Goal: Transaction & Acquisition: Download file/media

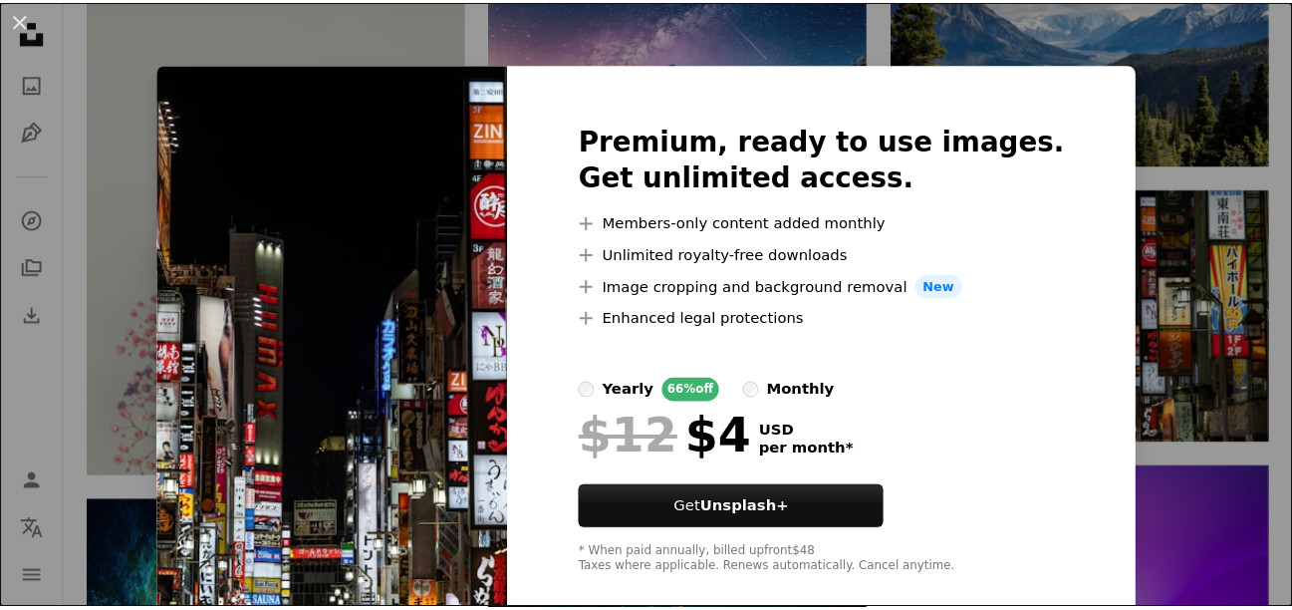
scroll to position [30, 0]
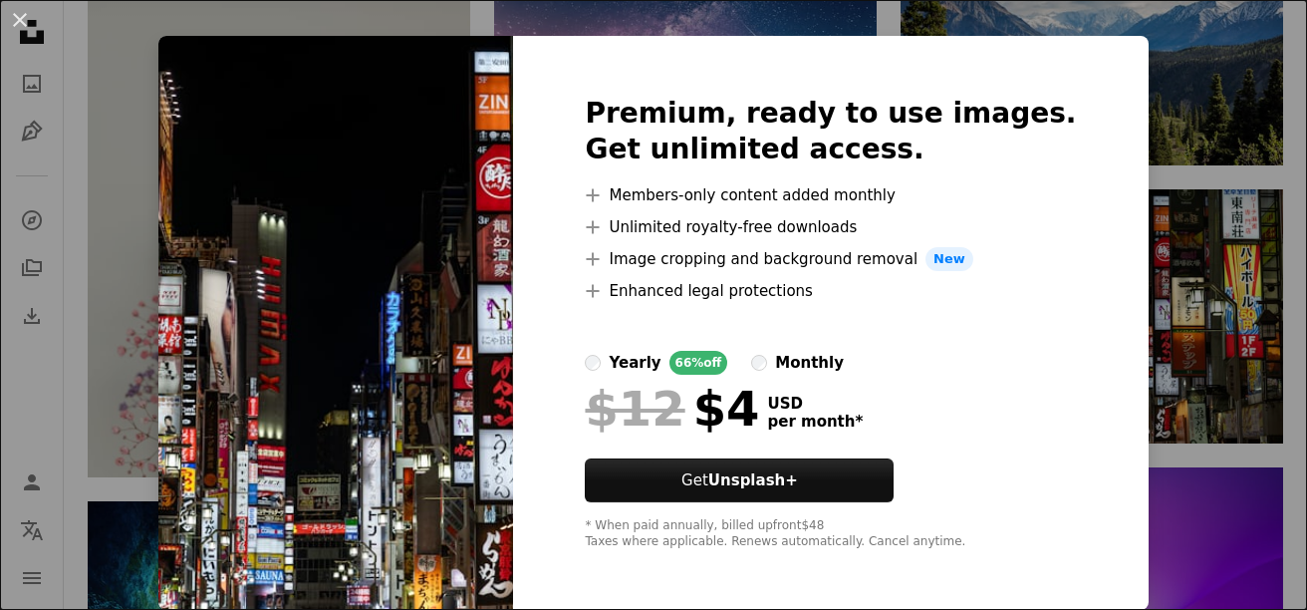
click at [1196, 300] on div "An X shape Premium, ready to use images. Get unlimited access. A plus sign Memb…" at bounding box center [653, 305] width 1307 height 610
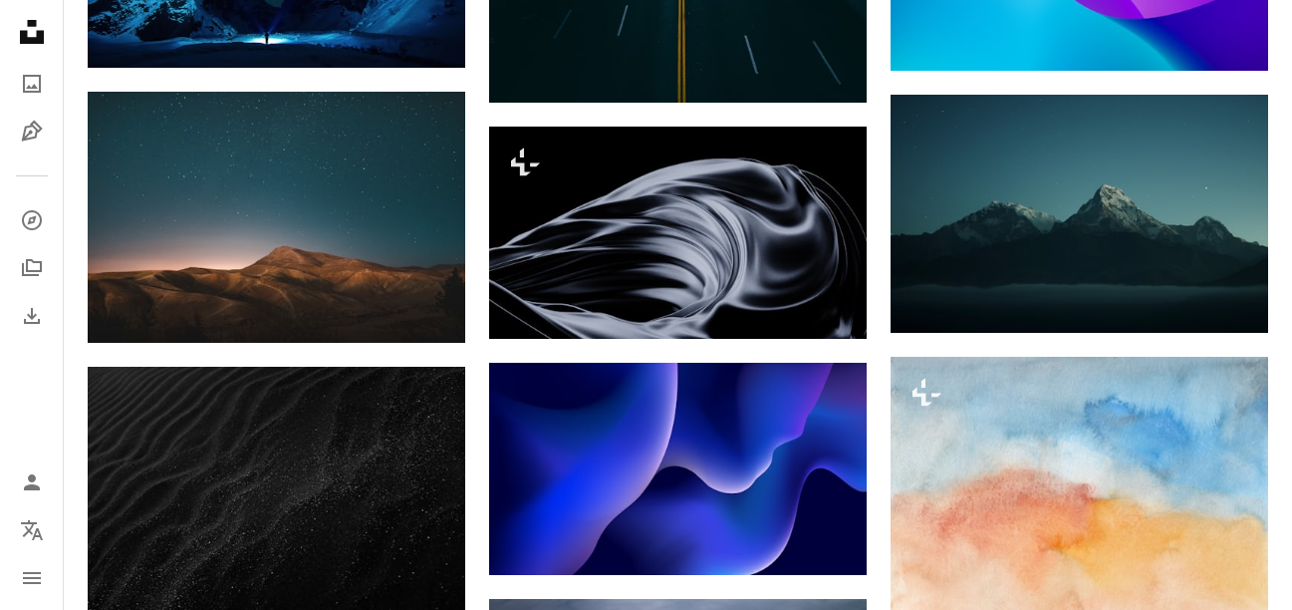
scroll to position [1793, 0]
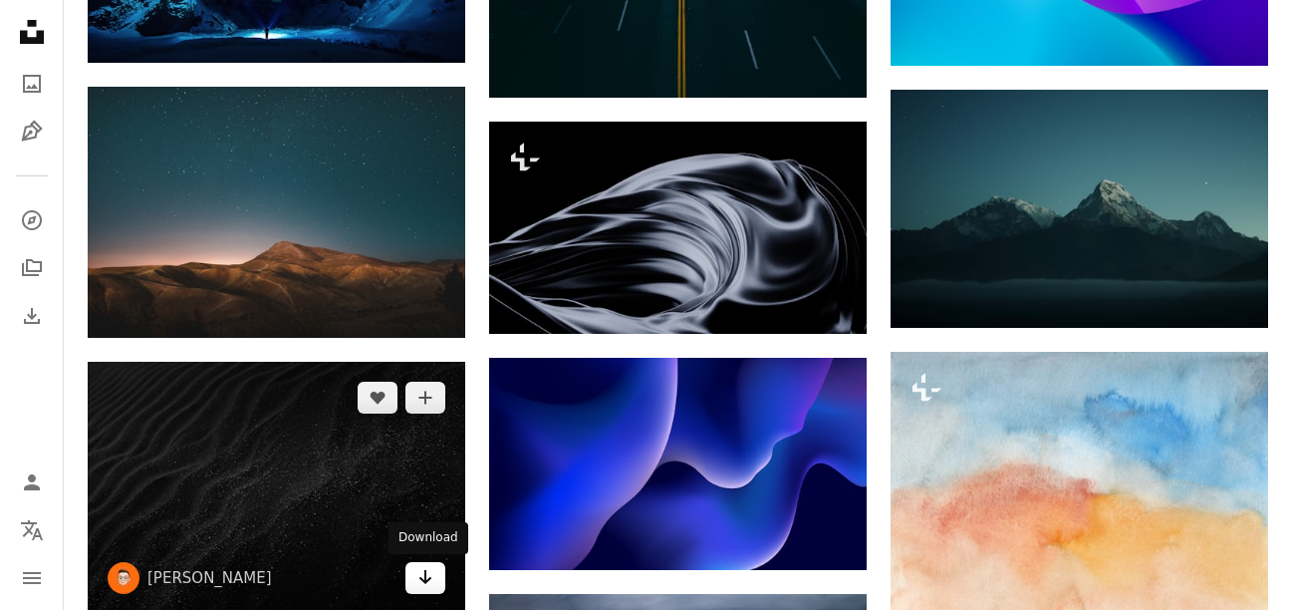
click at [429, 577] on icon "Arrow pointing down" at bounding box center [425, 577] width 16 height 24
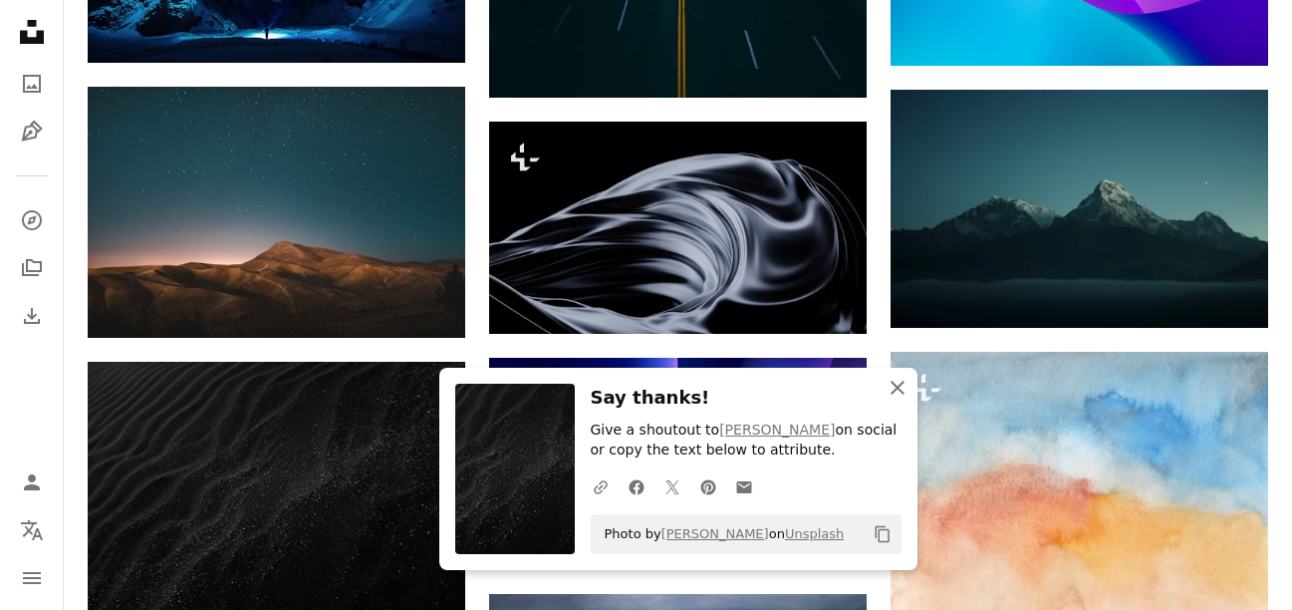
click at [898, 388] on icon "button" at bounding box center [898, 388] width 14 height 14
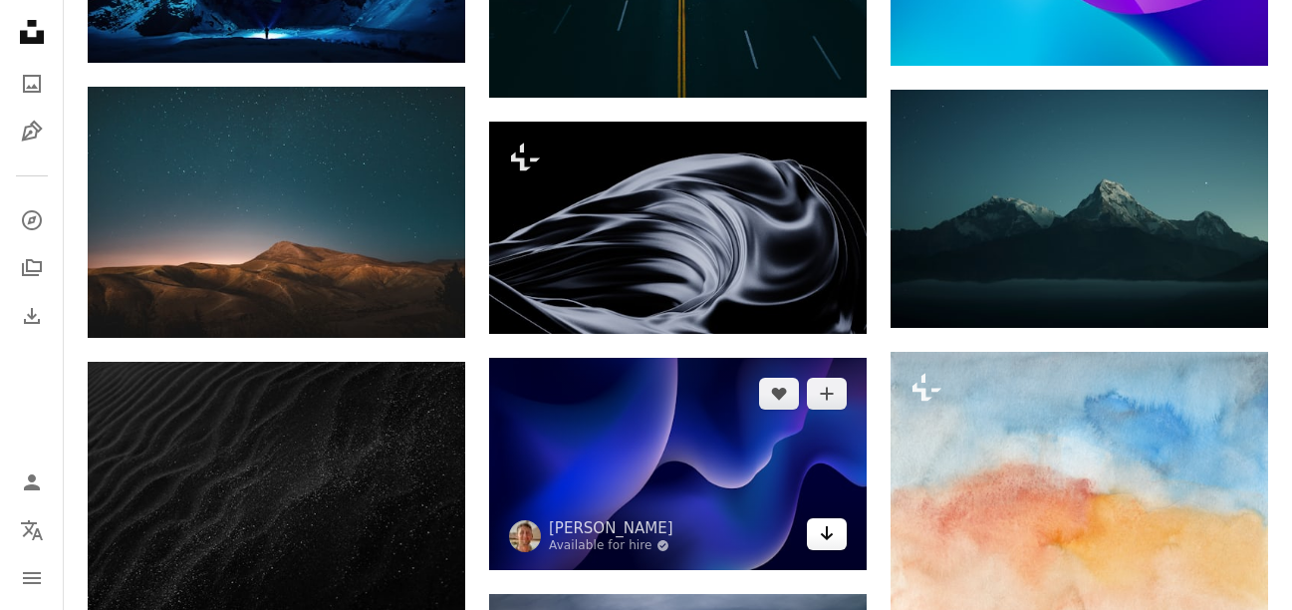
click at [836, 533] on link "Arrow pointing down" at bounding box center [827, 534] width 40 height 32
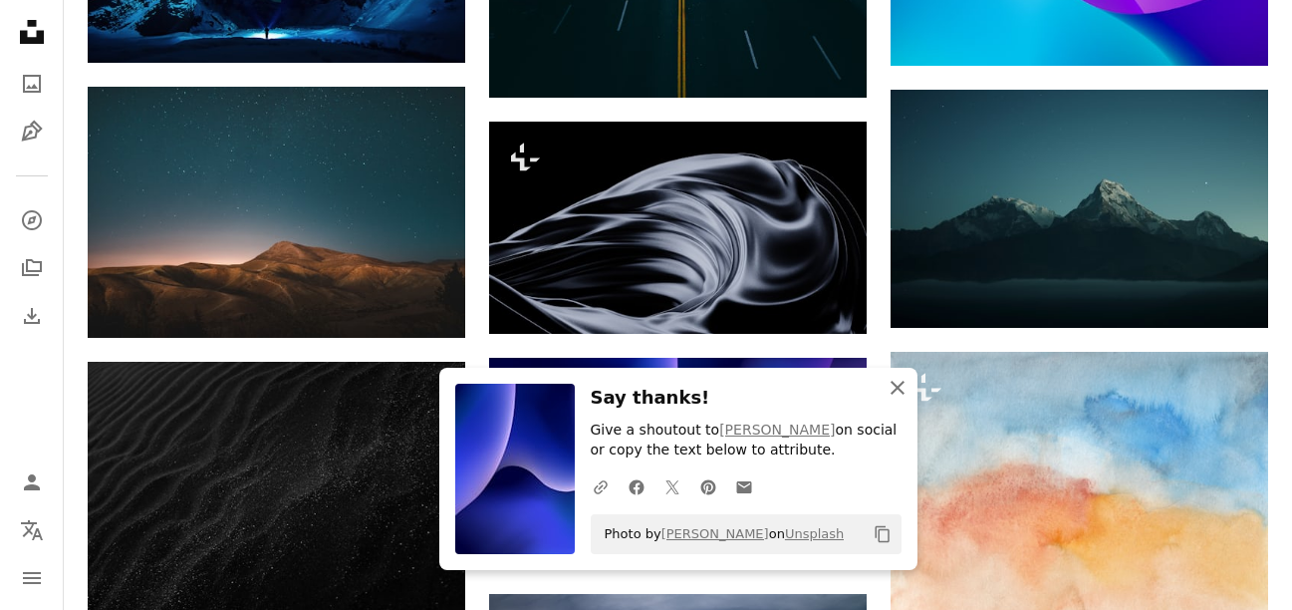
click at [901, 370] on button "An X shape Close" at bounding box center [898, 388] width 40 height 40
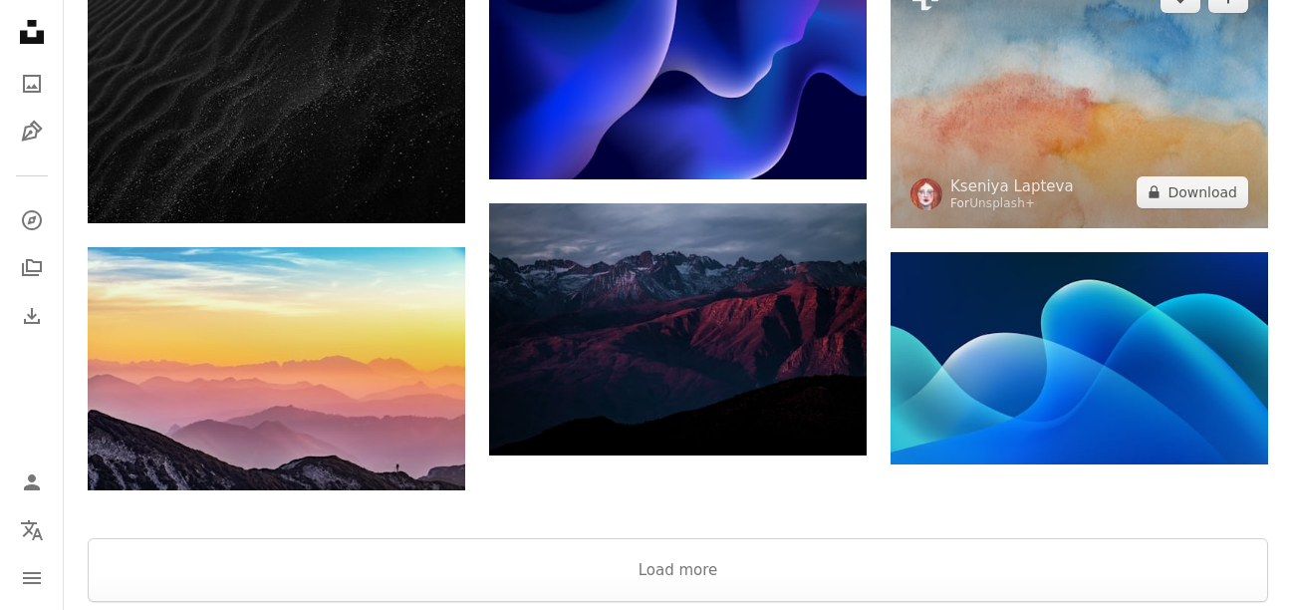
scroll to position [2192, 0]
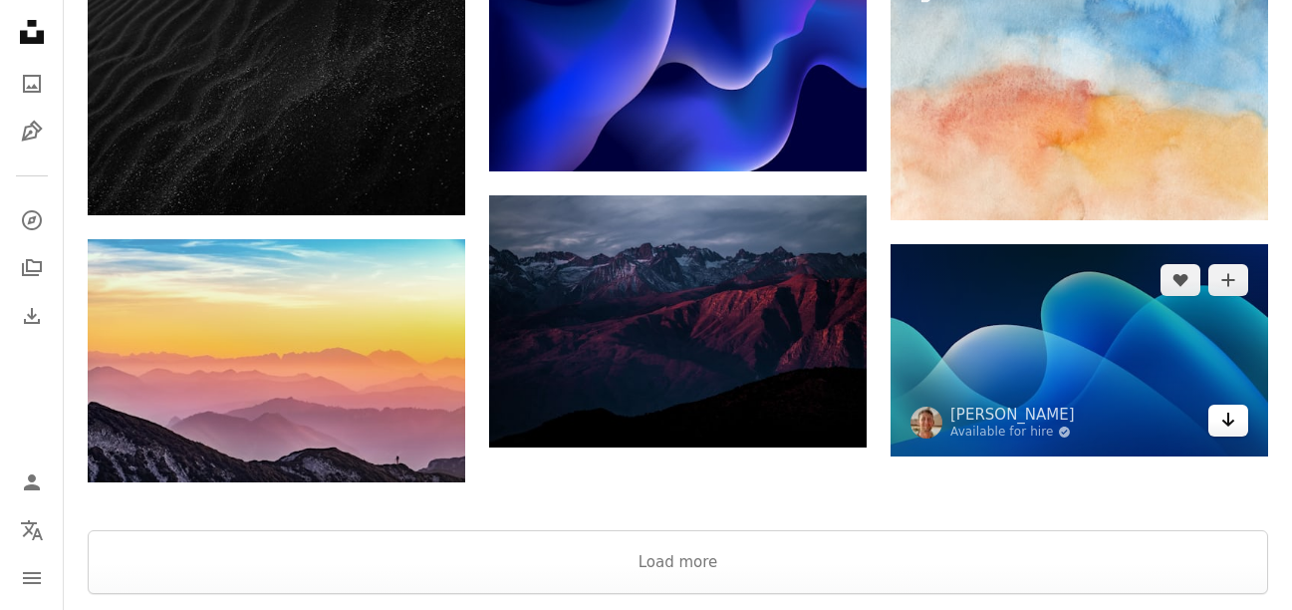
click at [1226, 414] on icon "Arrow pointing down" at bounding box center [1228, 419] width 16 height 24
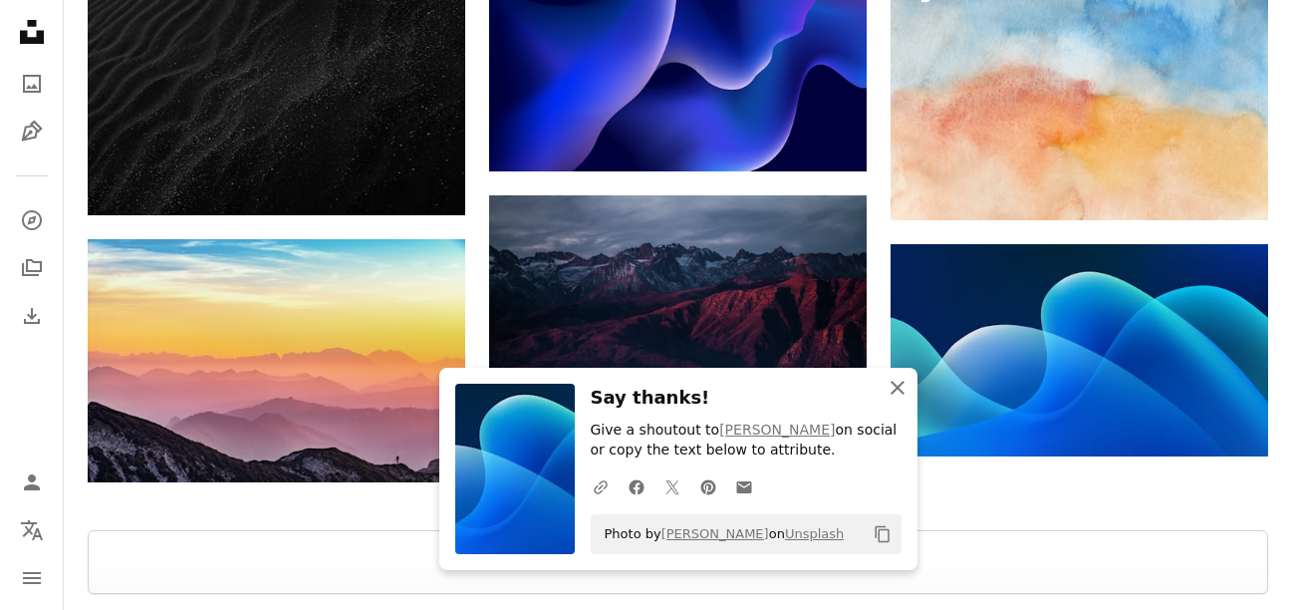
click at [887, 381] on icon "An X shape" at bounding box center [898, 388] width 24 height 24
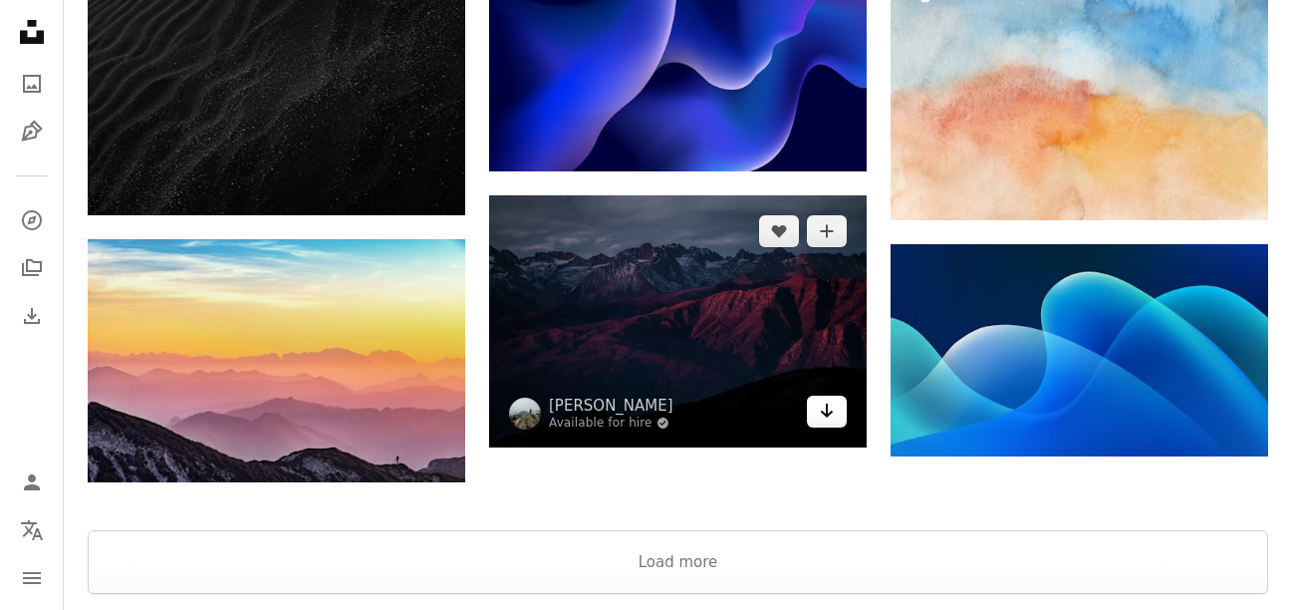
click at [832, 416] on icon "Arrow pointing down" at bounding box center [827, 411] width 16 height 24
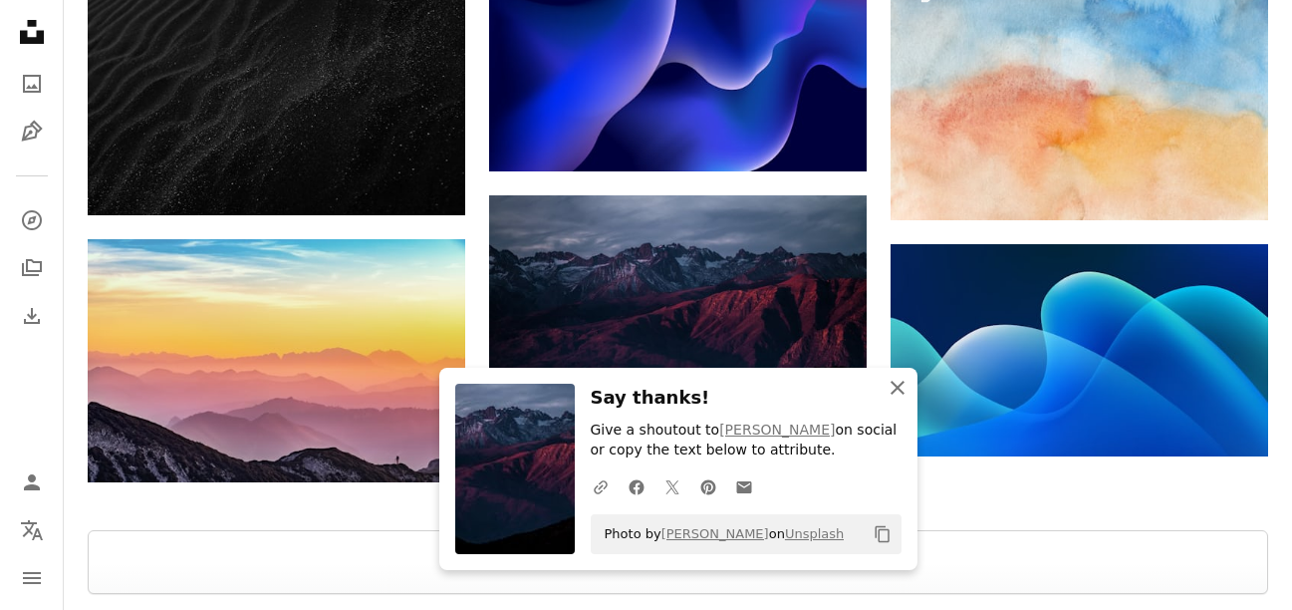
click at [901, 396] on icon "An X shape" at bounding box center [898, 388] width 24 height 24
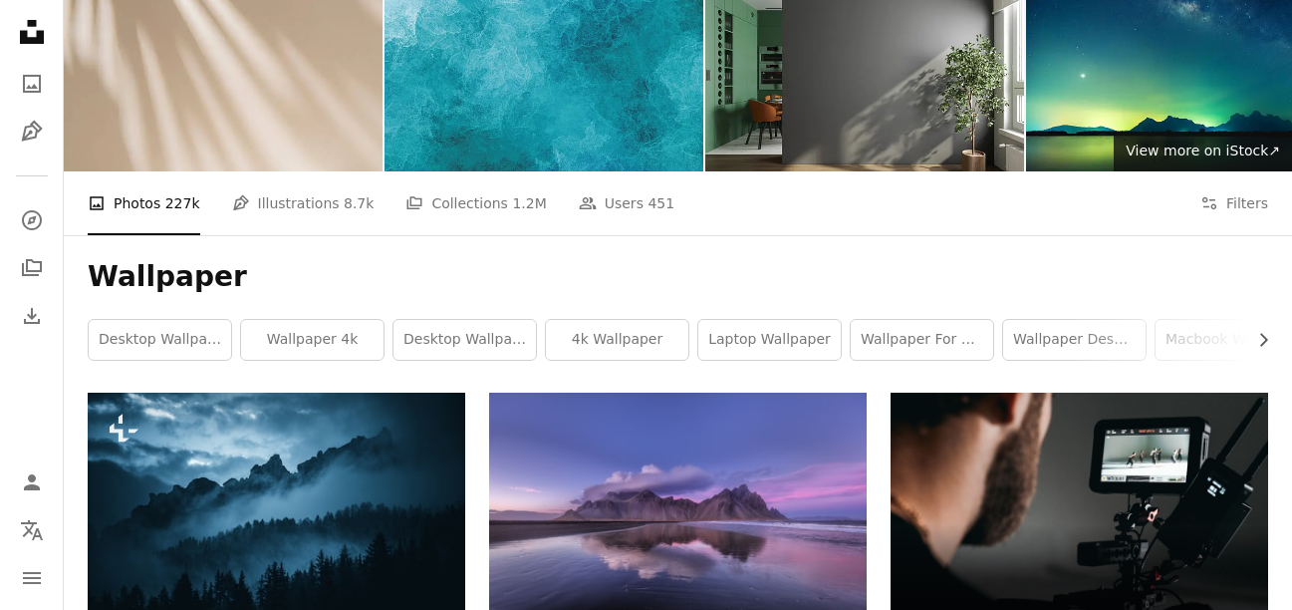
scroll to position [0, 0]
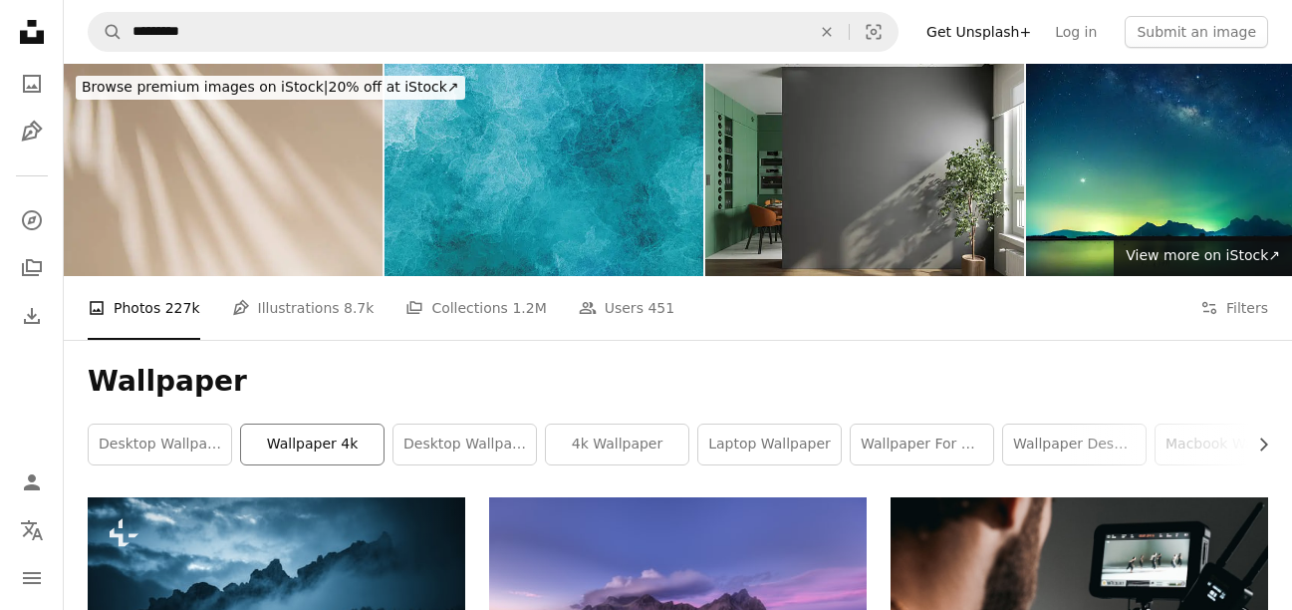
click at [371, 436] on link "wallpaper 4k" at bounding box center [312, 444] width 142 height 40
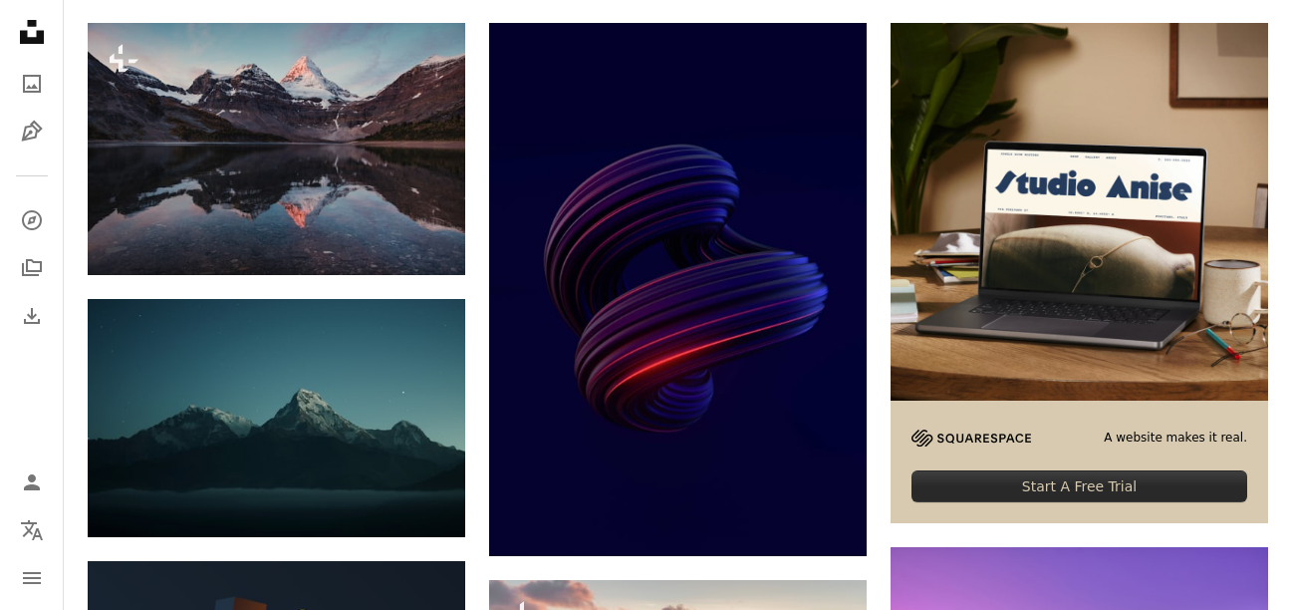
scroll to position [478, 0]
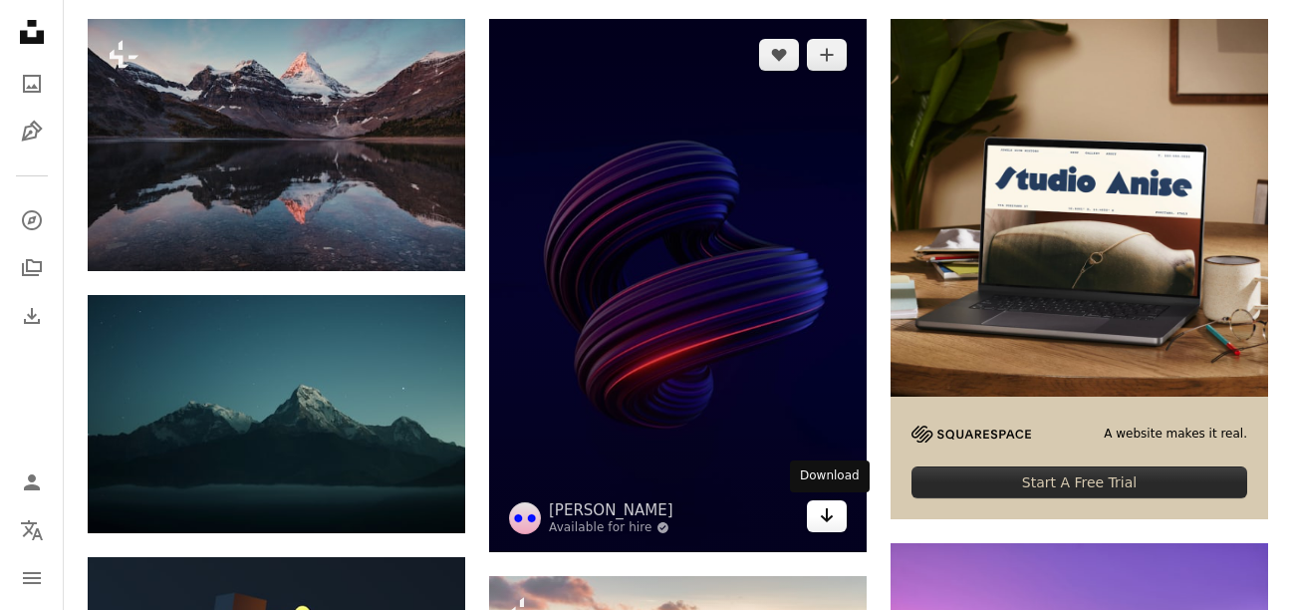
click at [830, 528] on link "Arrow pointing down" at bounding box center [827, 516] width 40 height 32
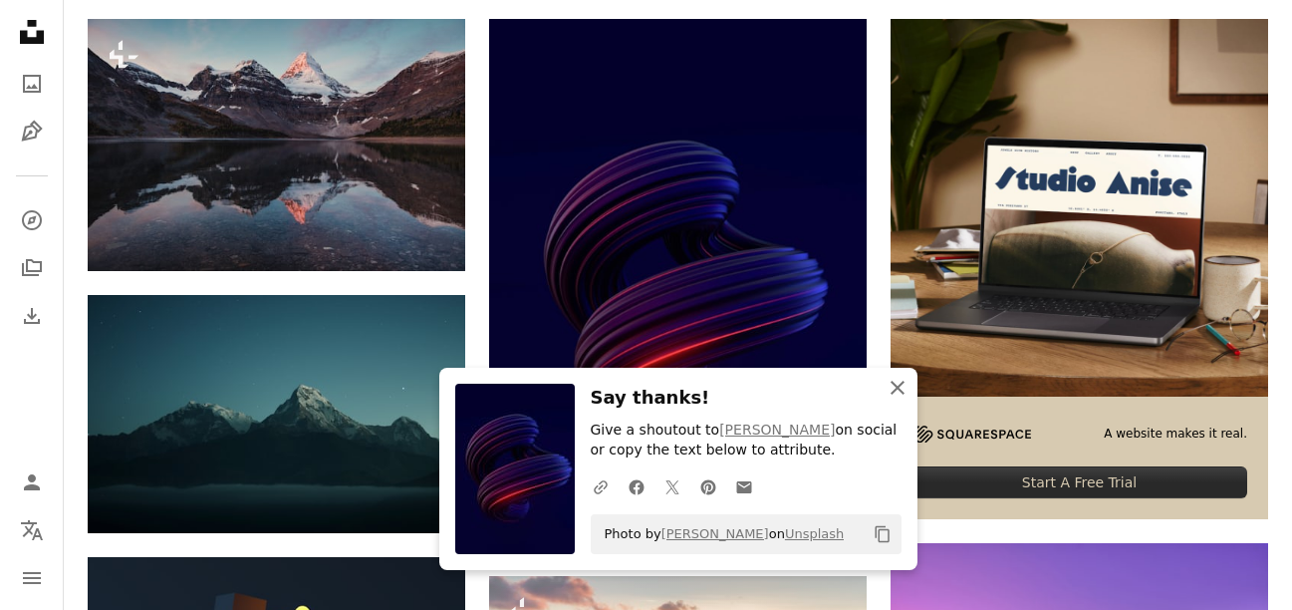
click at [897, 399] on icon "An X shape" at bounding box center [898, 388] width 24 height 24
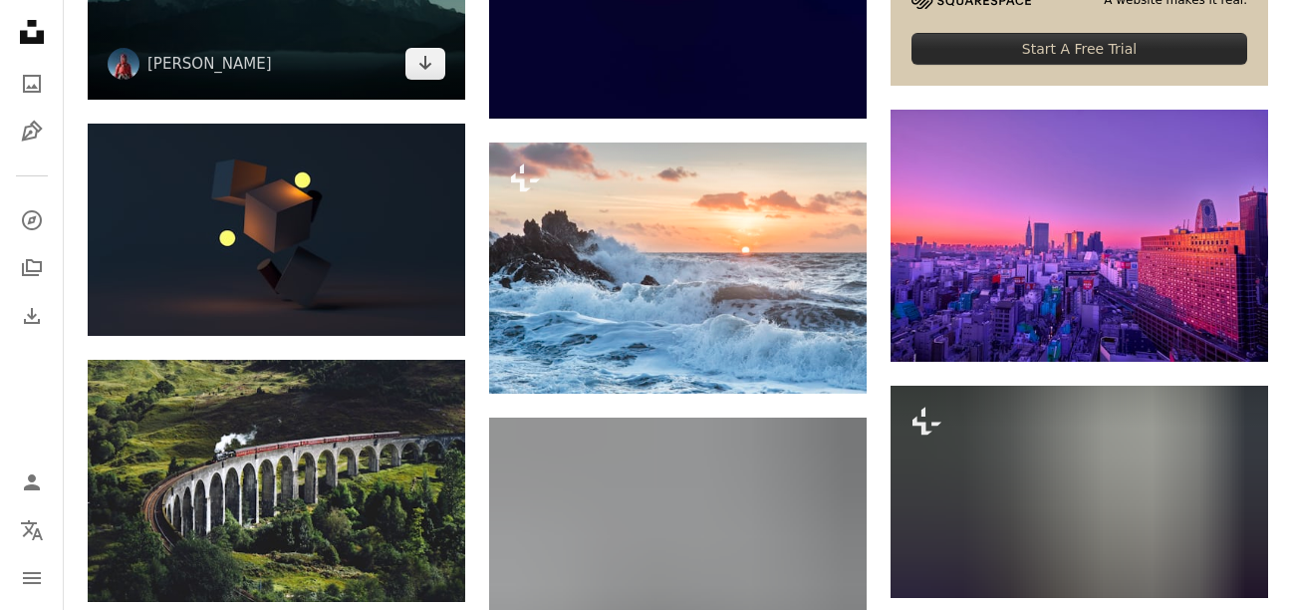
scroll to position [917, 0]
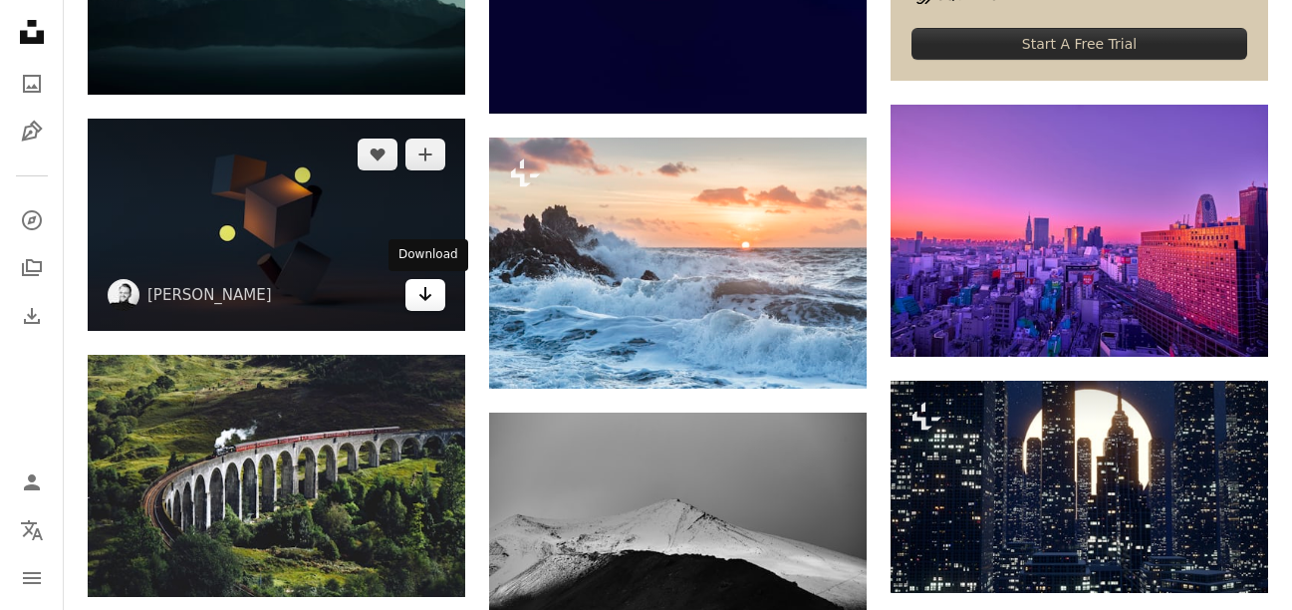
click at [428, 293] on icon "Arrow pointing down" at bounding box center [425, 294] width 16 height 24
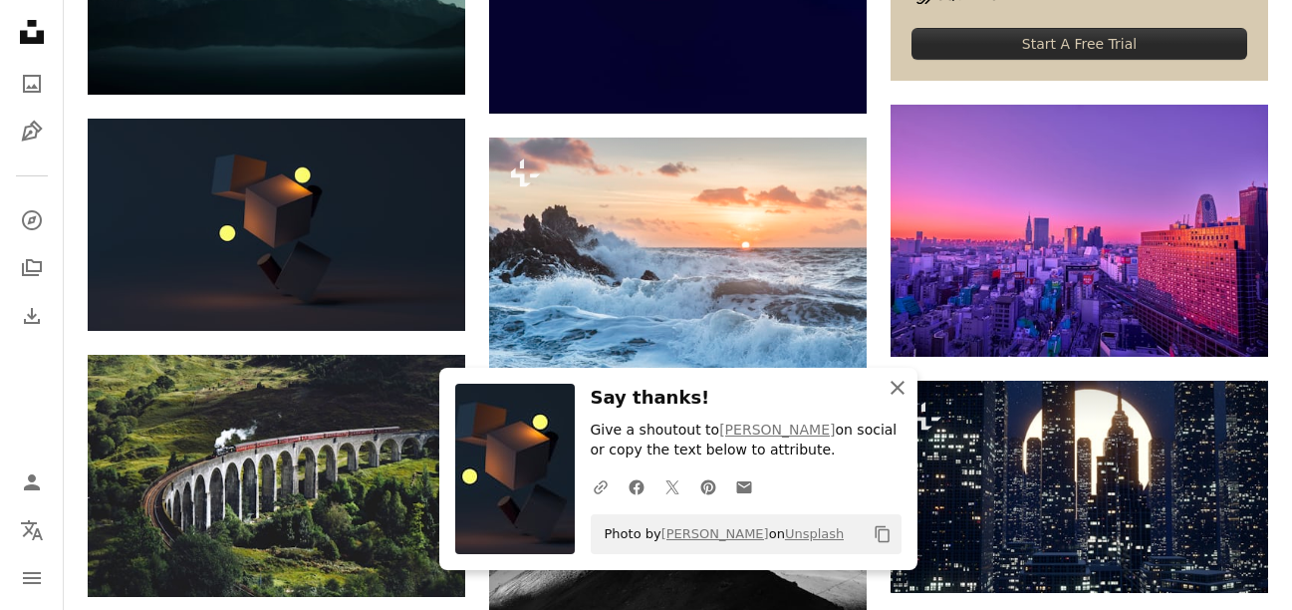
click at [899, 380] on icon "An X shape" at bounding box center [898, 388] width 24 height 24
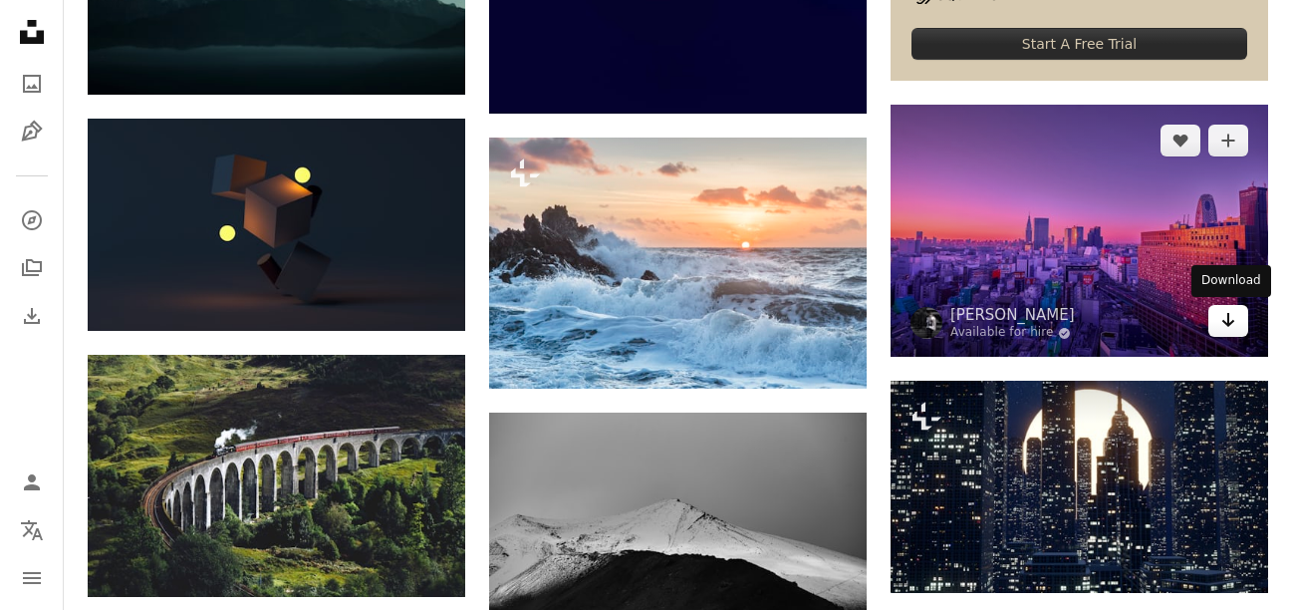
click at [1227, 324] on icon "Download" at bounding box center [1228, 320] width 13 height 14
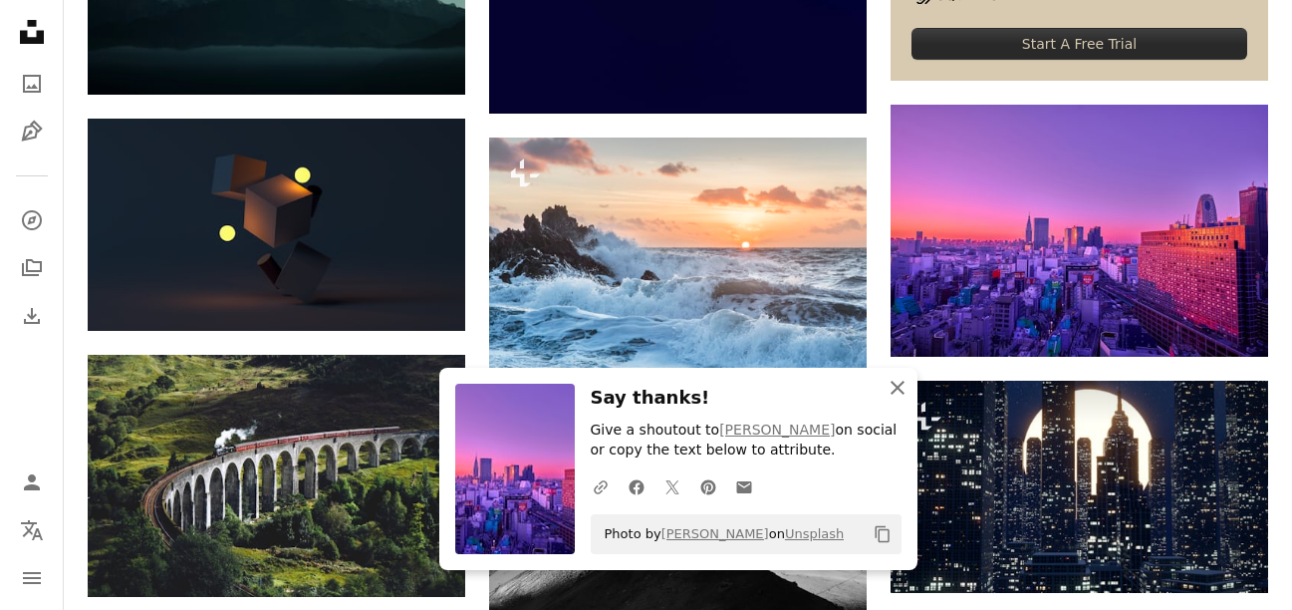
click at [900, 392] on icon "An X shape" at bounding box center [898, 388] width 24 height 24
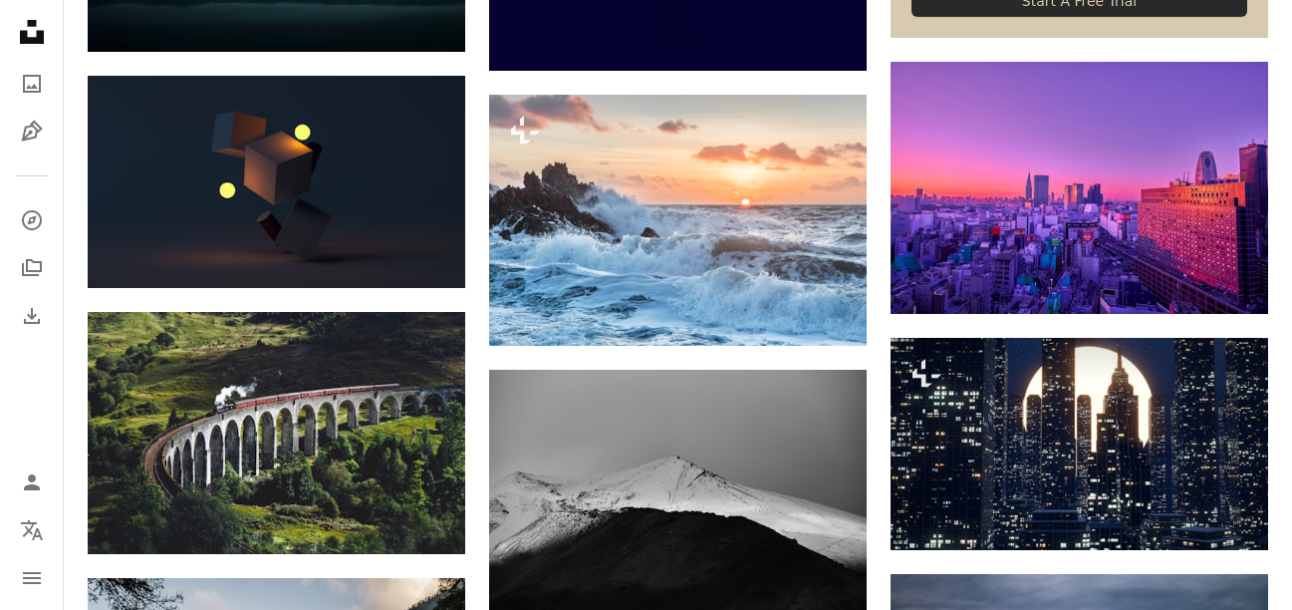
scroll to position [996, 0]
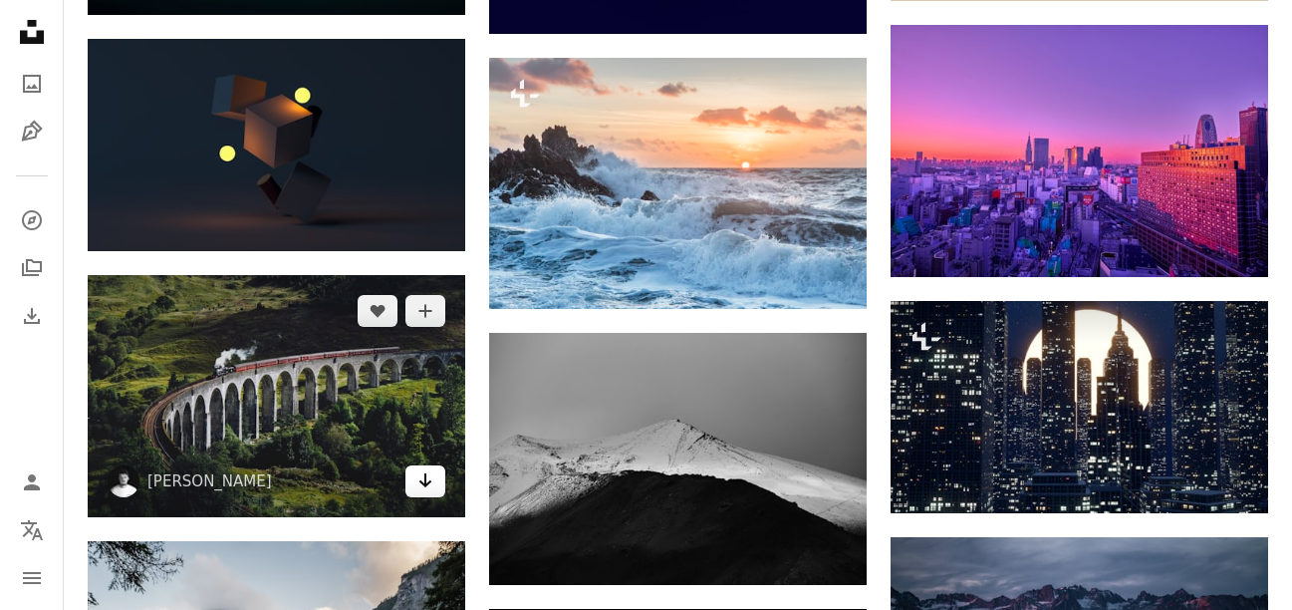
click at [415, 484] on link "Arrow pointing down" at bounding box center [425, 481] width 40 height 32
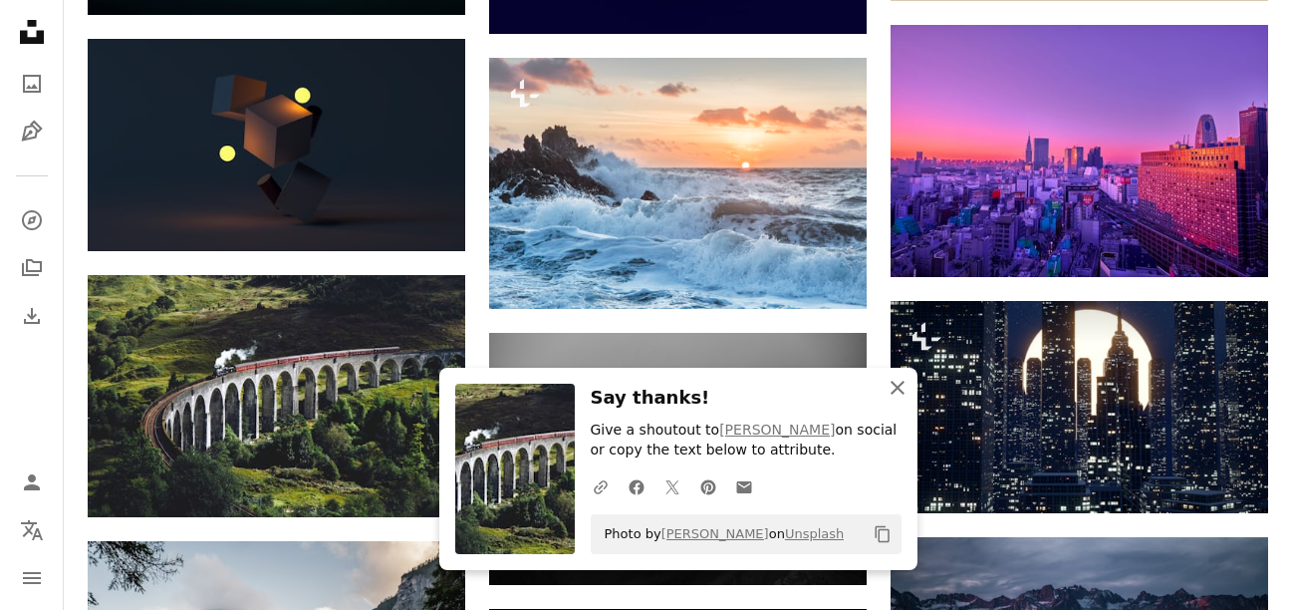
click at [912, 387] on button "An X shape Close" at bounding box center [898, 388] width 40 height 40
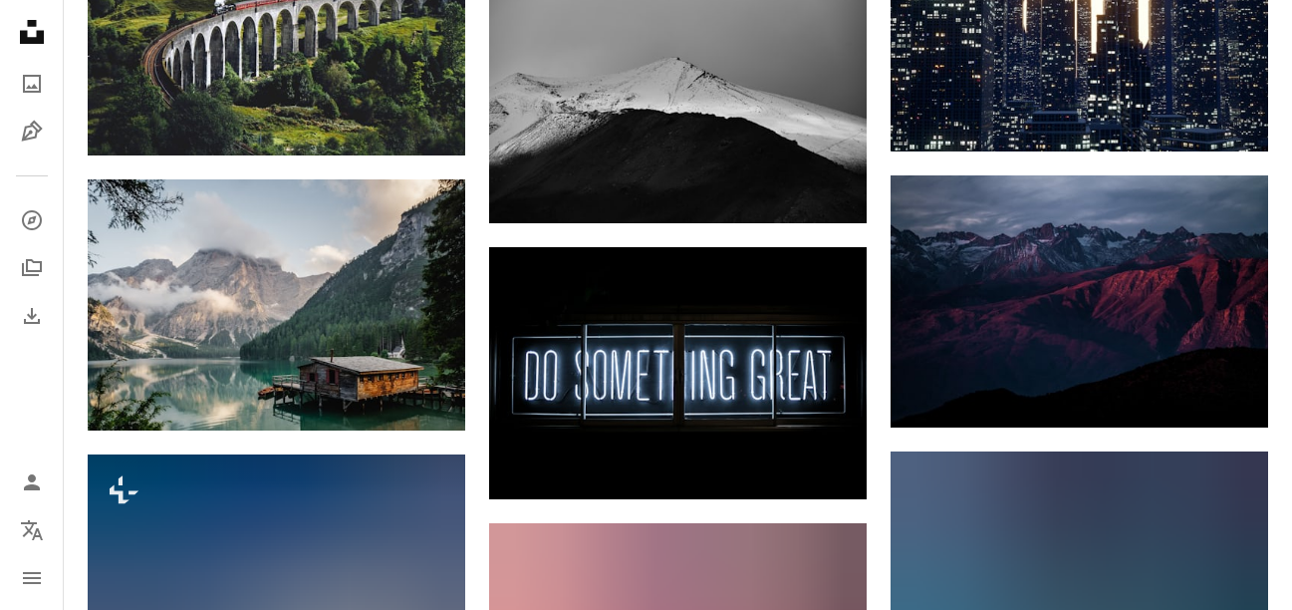
scroll to position [1395, 0]
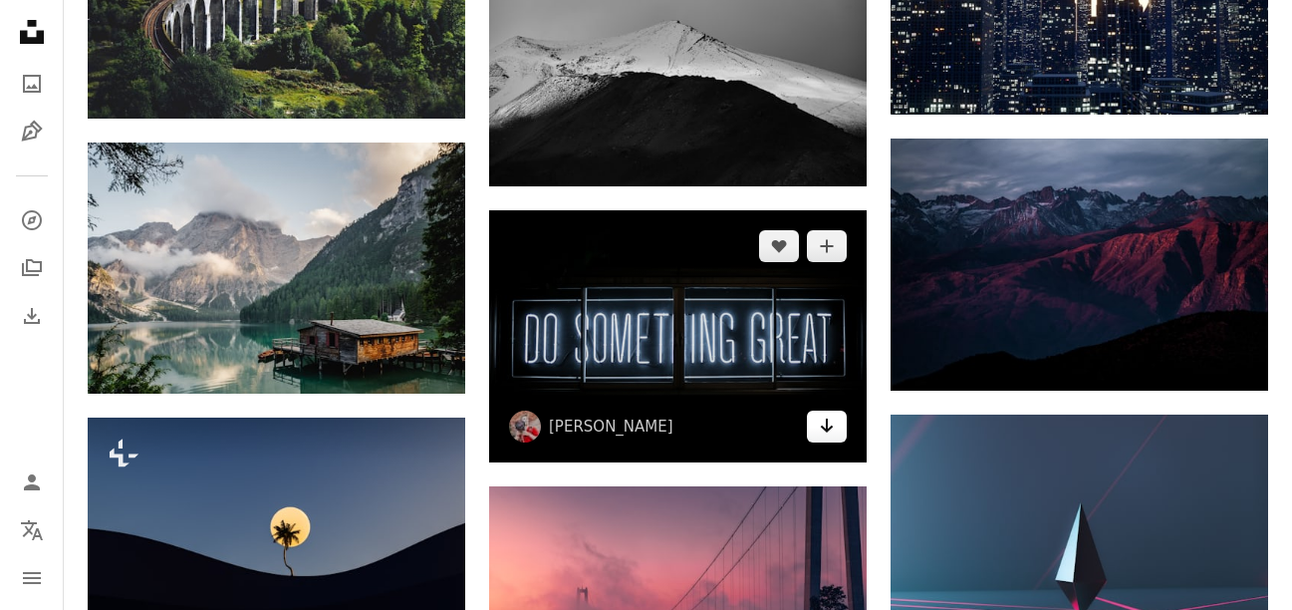
click at [820, 439] on link "Arrow pointing down" at bounding box center [827, 426] width 40 height 32
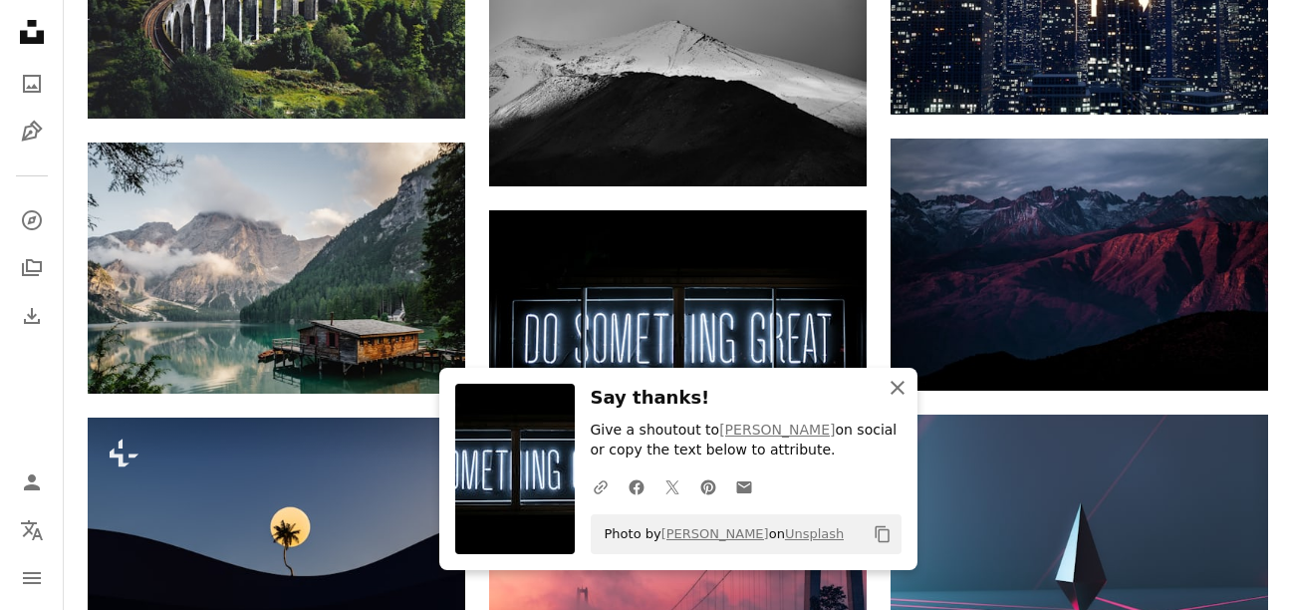
click at [902, 396] on icon "An X shape" at bounding box center [898, 388] width 24 height 24
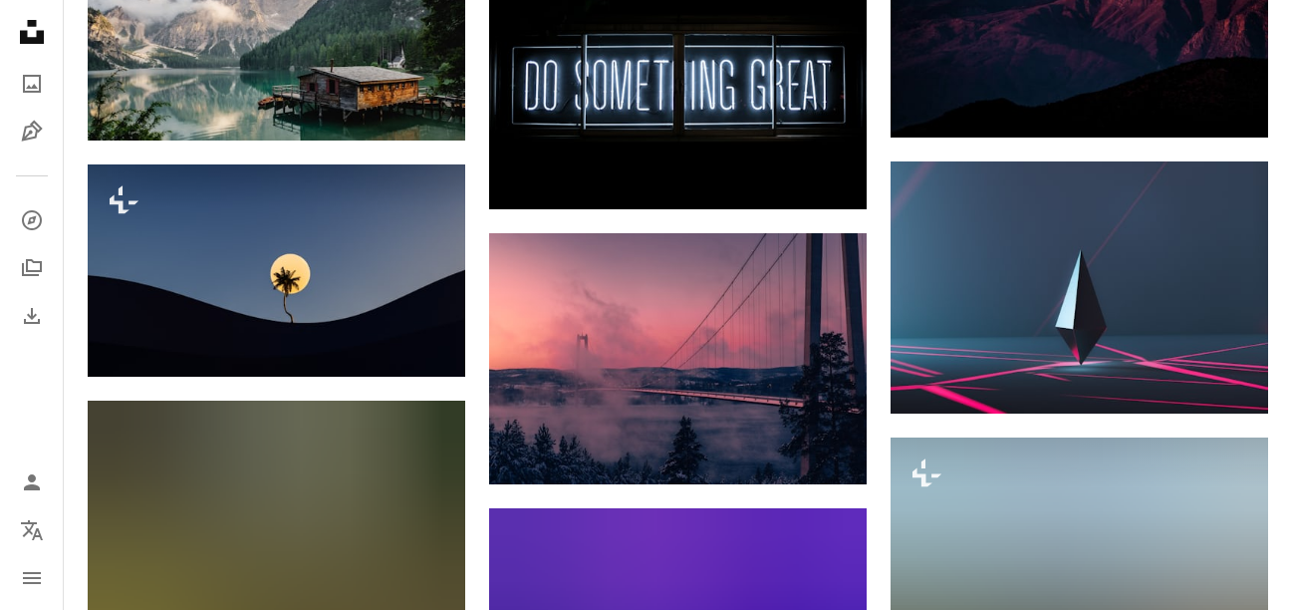
scroll to position [1674, 0]
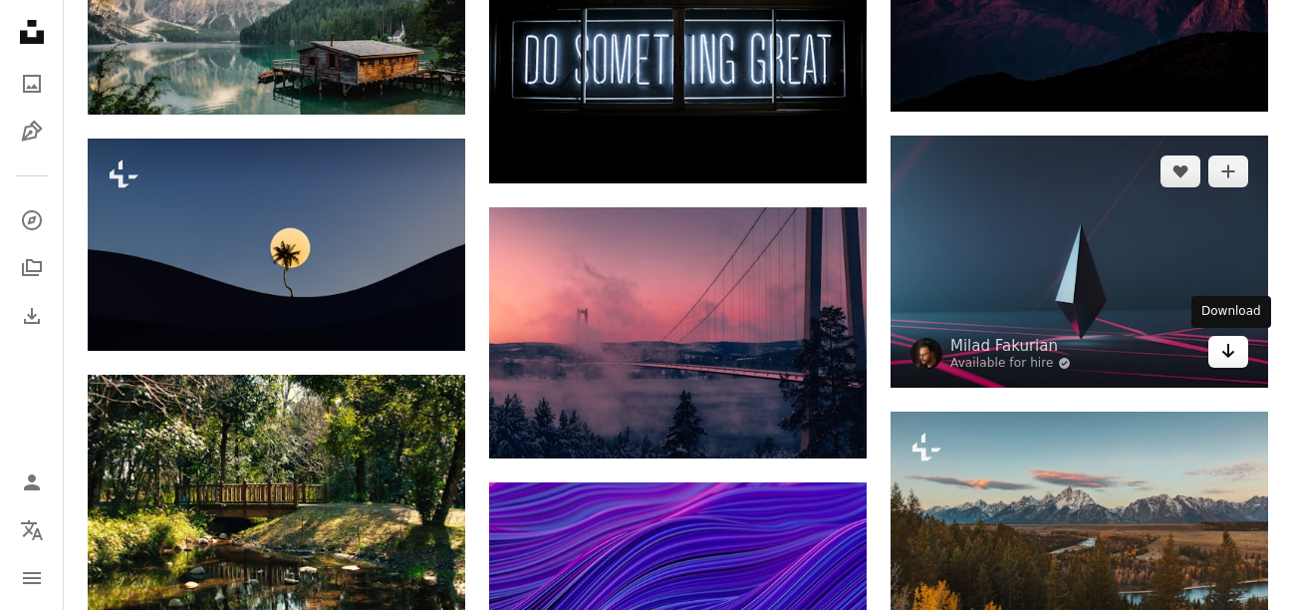
click at [1235, 350] on icon "Arrow pointing down" at bounding box center [1228, 351] width 16 height 24
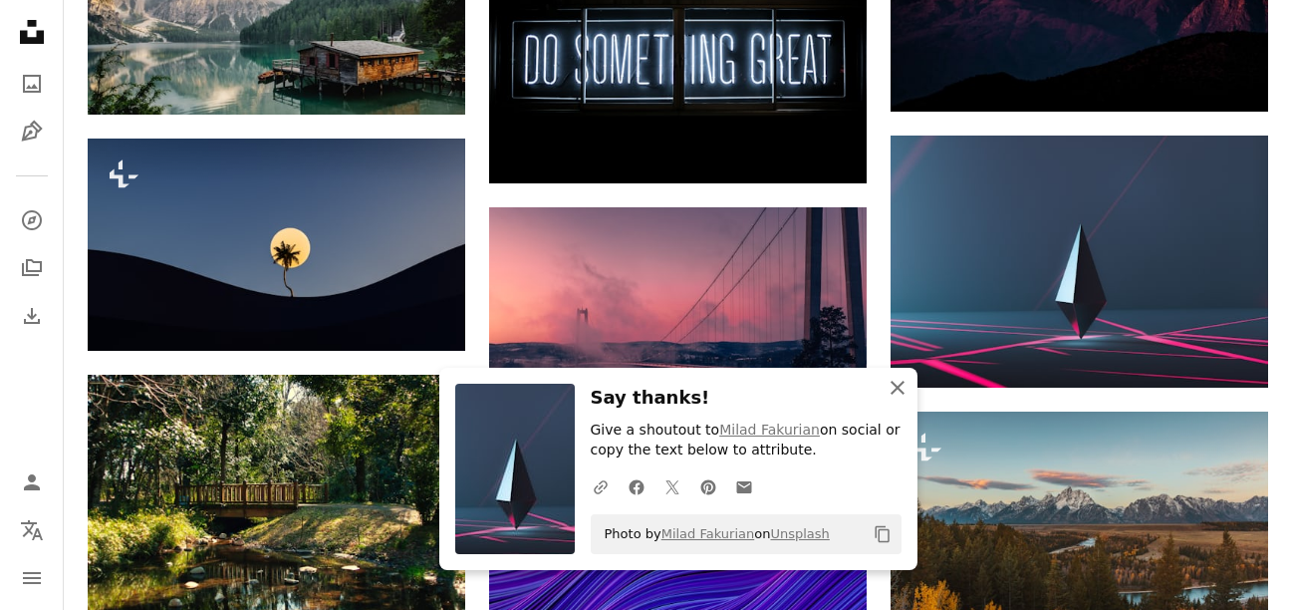
click at [896, 386] on icon "button" at bounding box center [898, 388] width 14 height 14
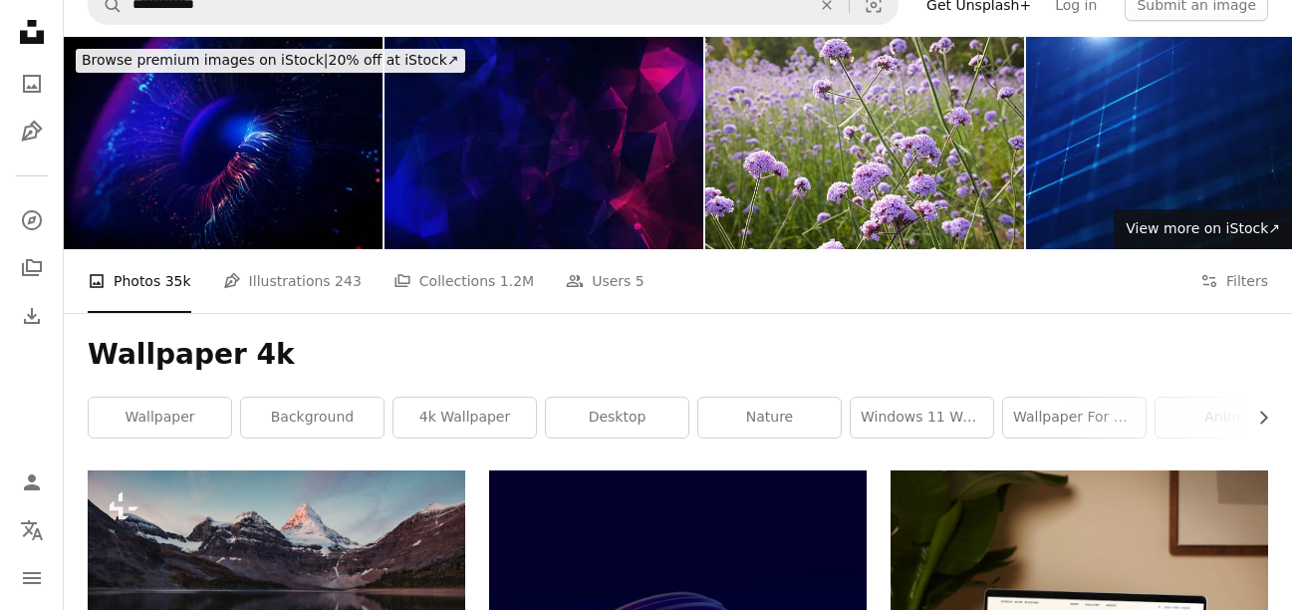
scroll to position [0, 0]
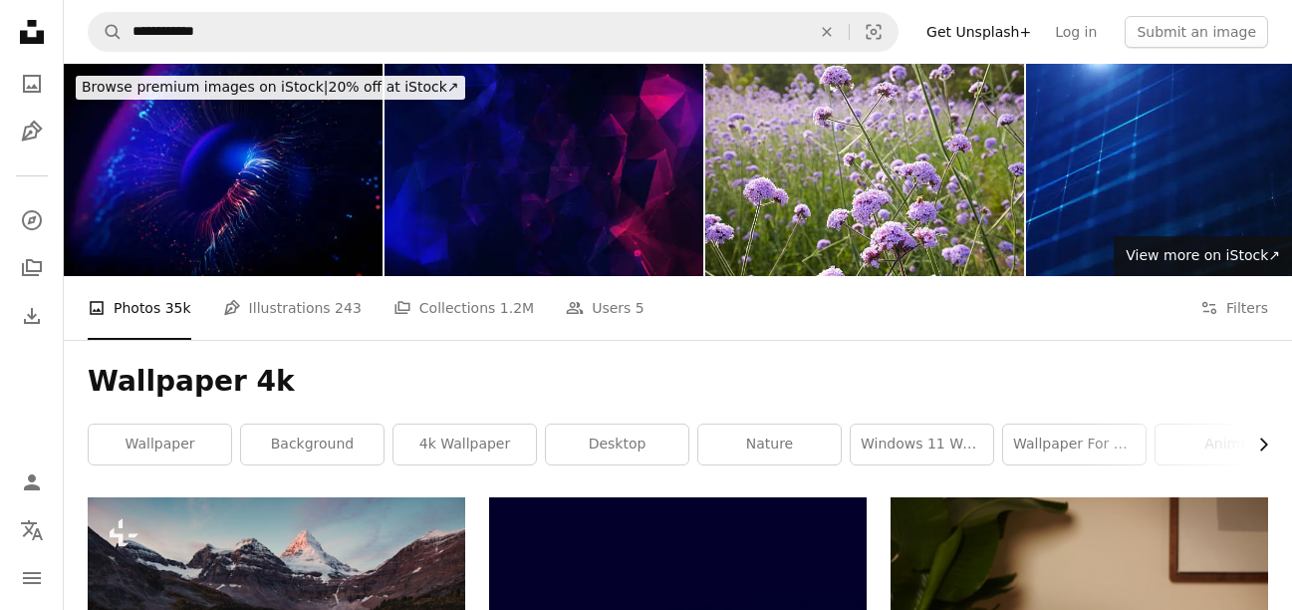
click at [1265, 445] on icon "button" at bounding box center [1264, 444] width 8 height 13
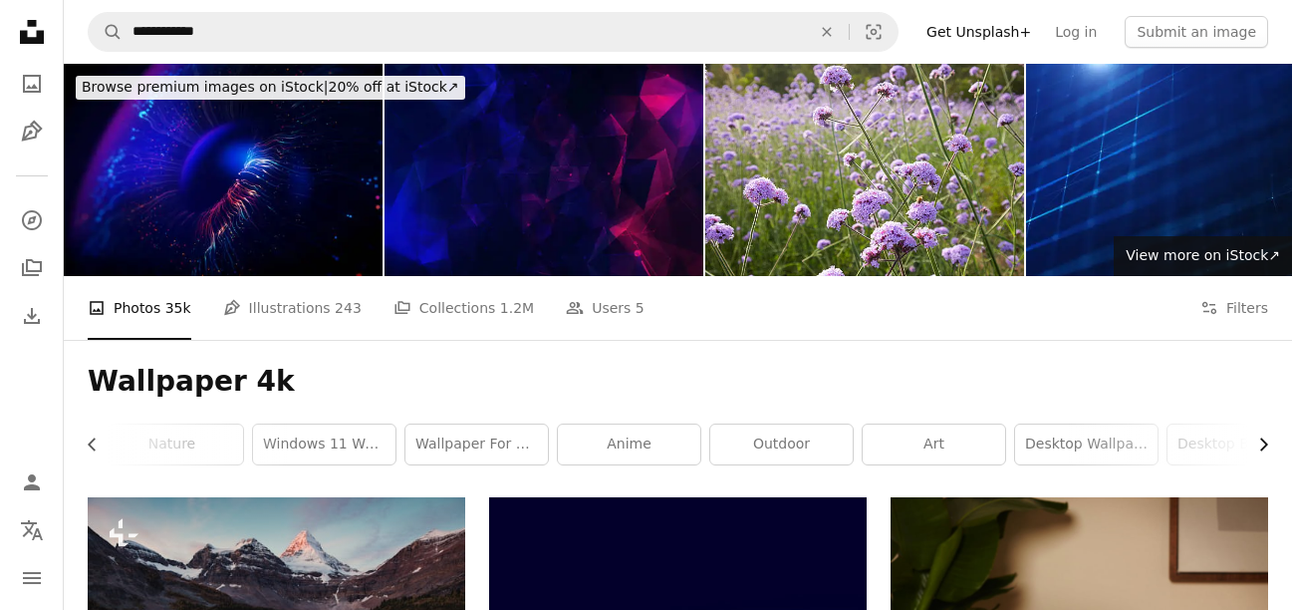
scroll to position [0, 641]
